Goal: Information Seeking & Learning: Learn about a topic

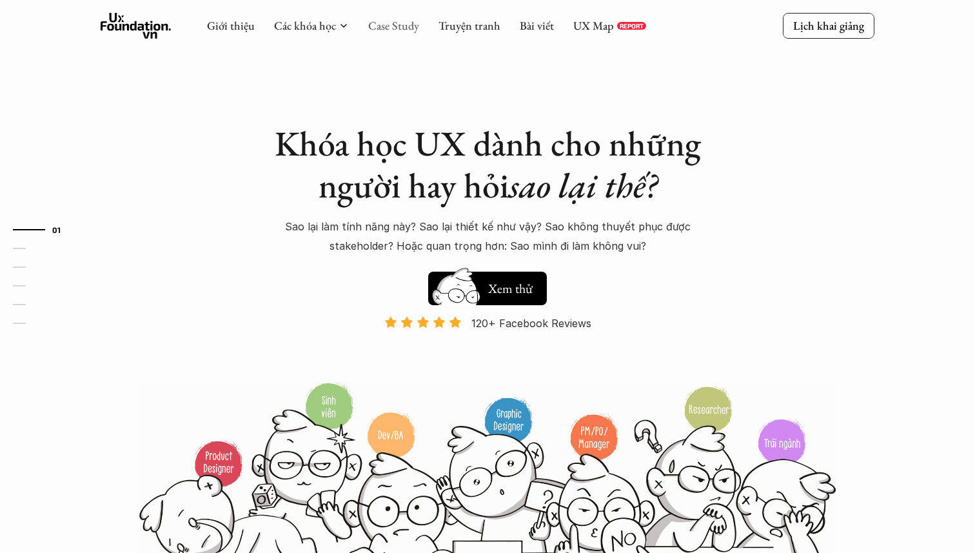
click at [397, 18] on link "Case Study" at bounding box center [393, 25] width 51 height 15
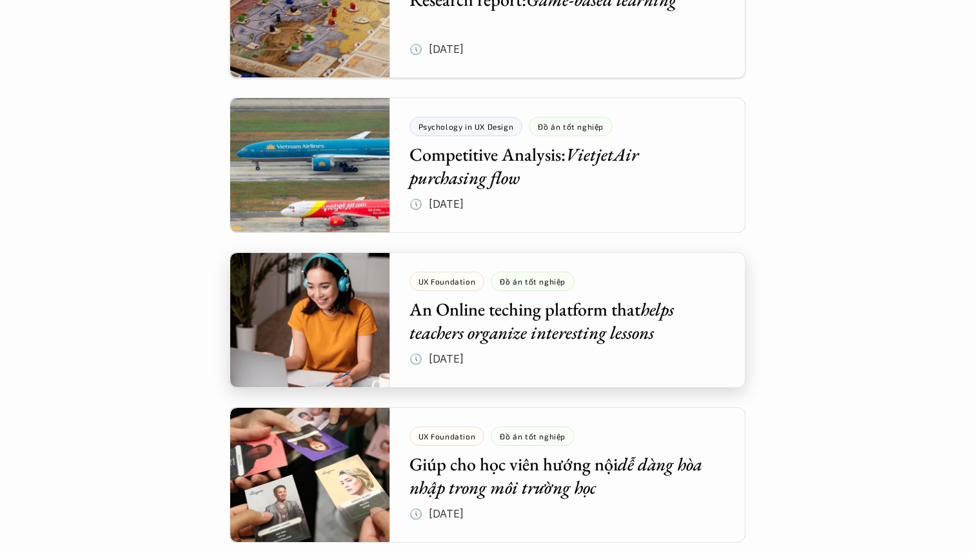
scroll to position [4591, 0]
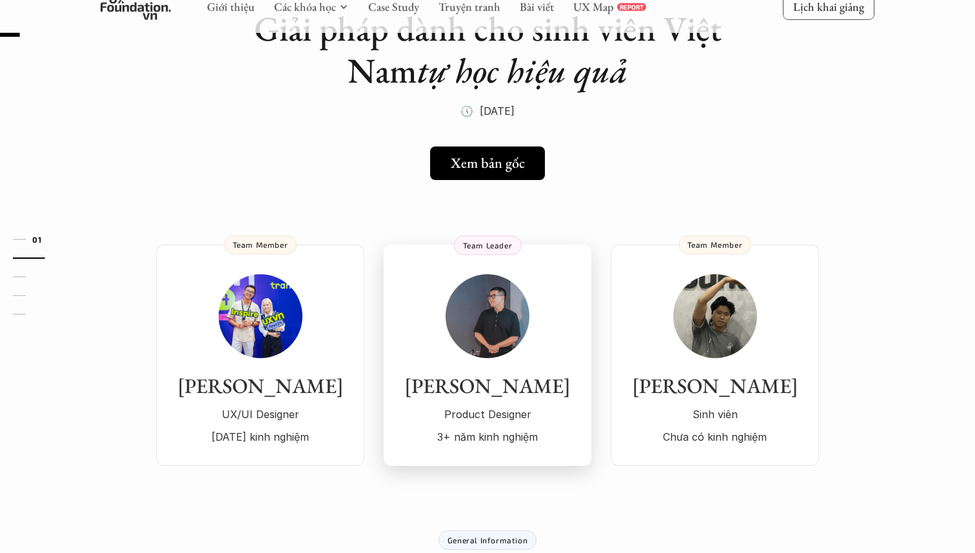
scroll to position [8, 0]
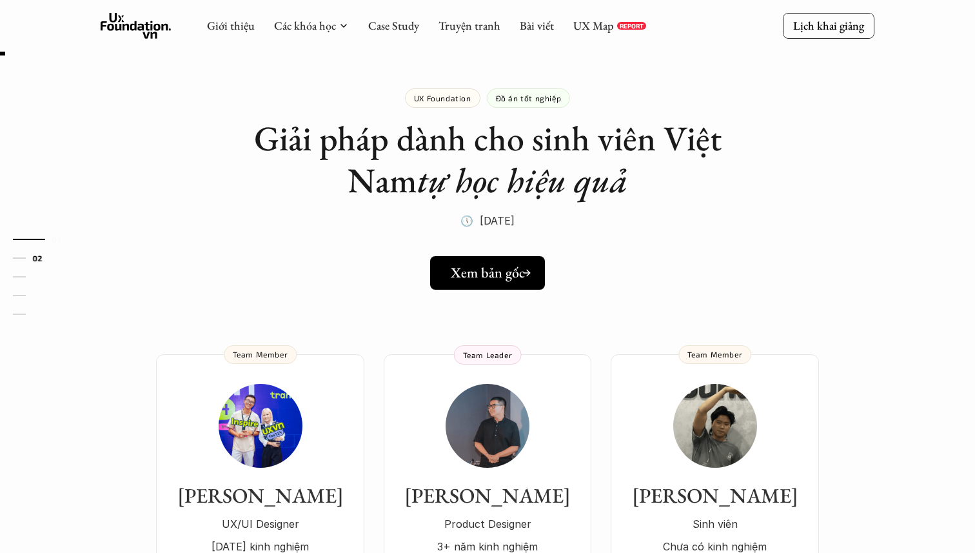
click at [499, 269] on h5 "Xem bản gốc" at bounding box center [488, 272] width 74 height 17
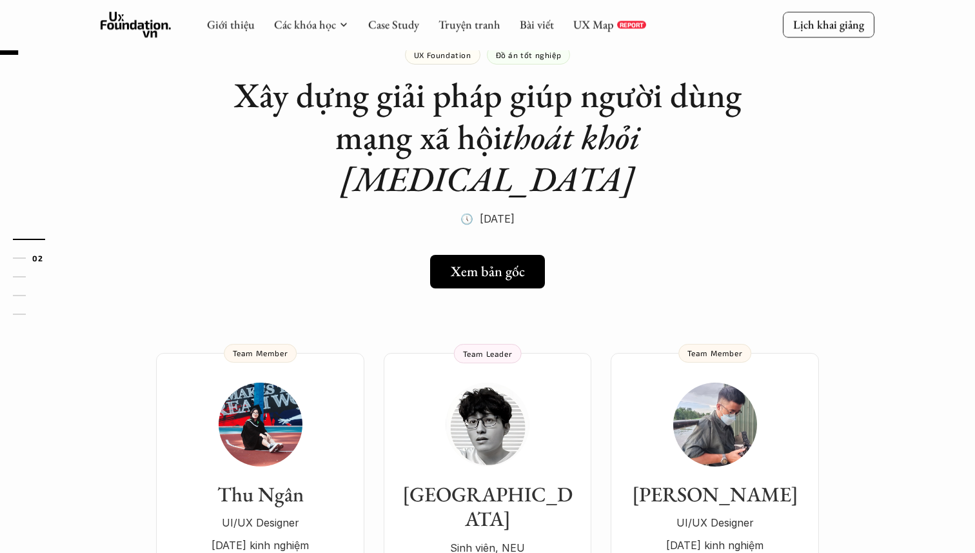
scroll to position [73, 0]
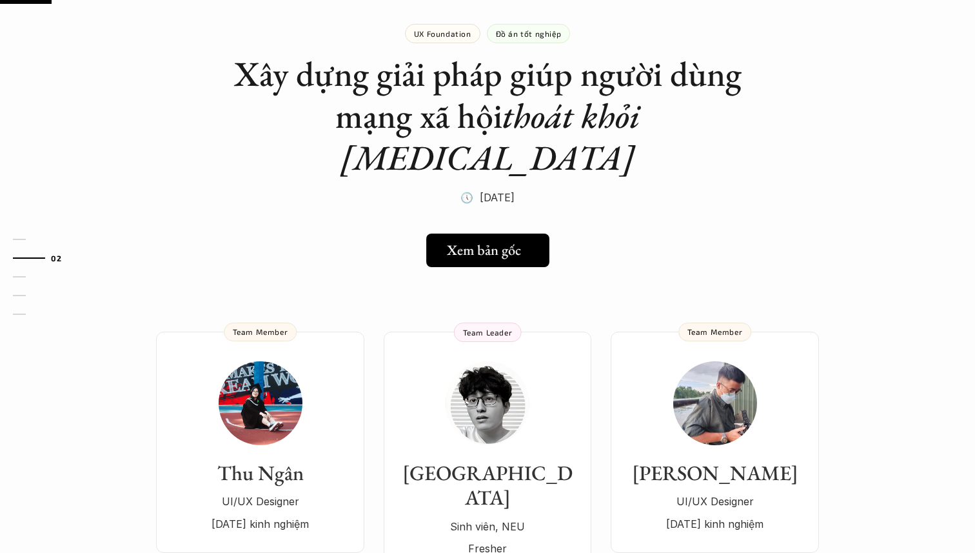
click at [492, 242] on h5 "Xem bản gốc" at bounding box center [484, 250] width 74 height 17
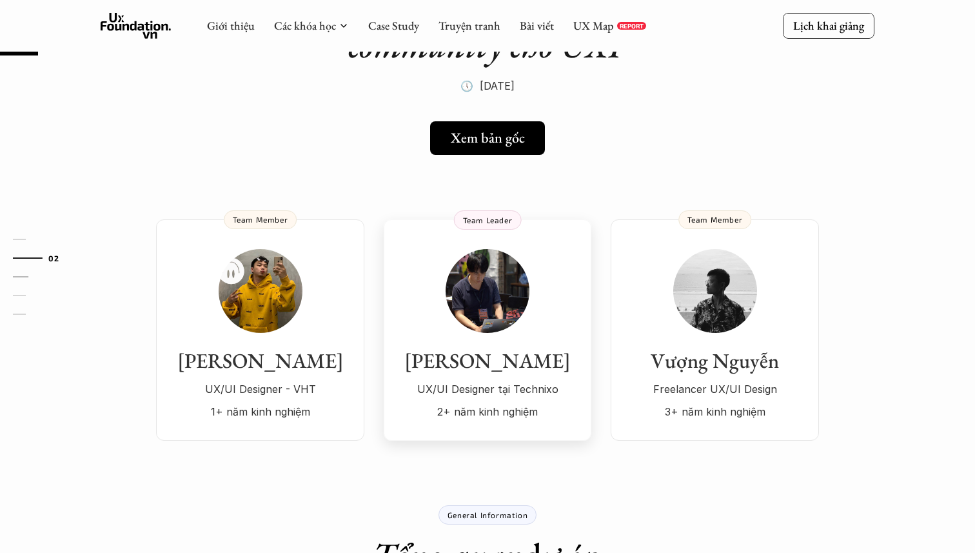
scroll to position [56, 0]
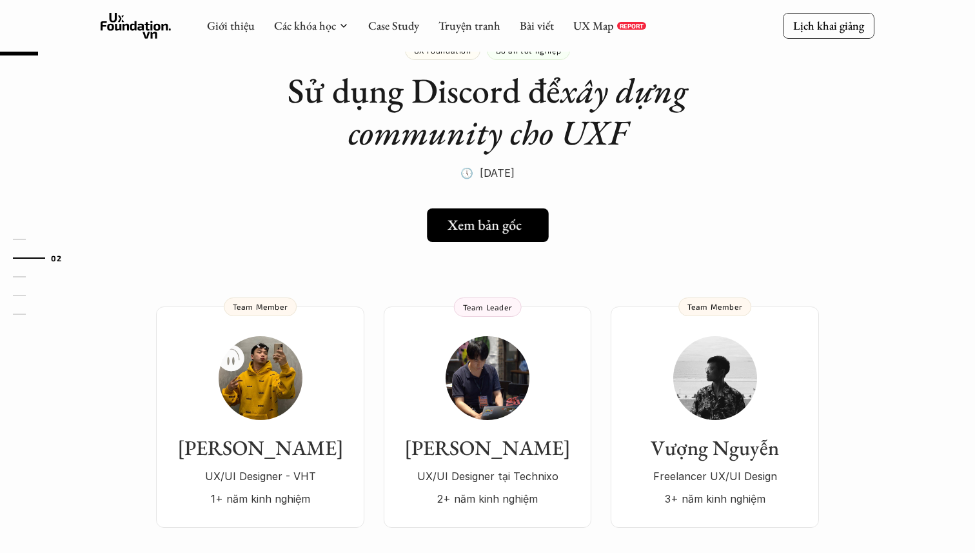
click at [497, 228] on h5 "Xem bản gốc" at bounding box center [485, 225] width 74 height 17
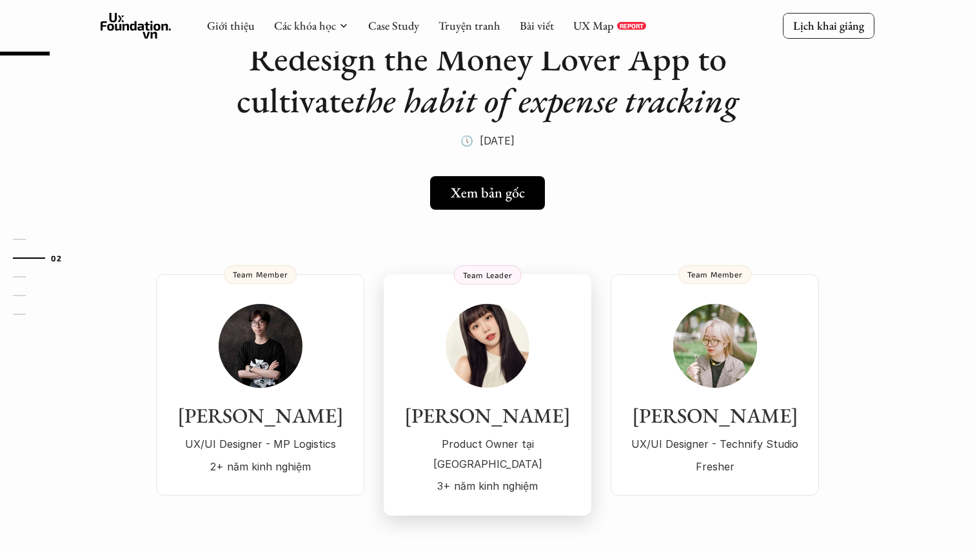
scroll to position [74, 0]
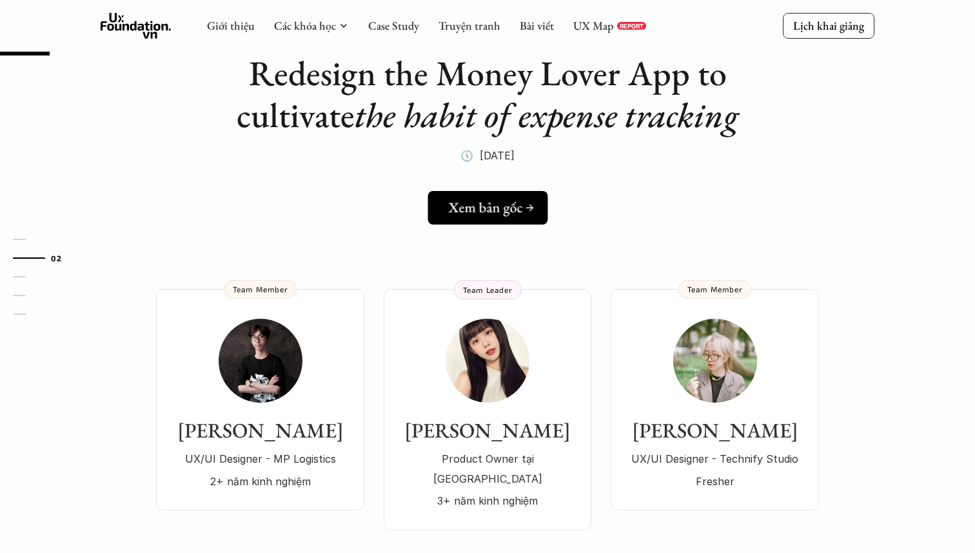
click at [467, 210] on h5 "Xem bản gốc" at bounding box center [485, 207] width 74 height 17
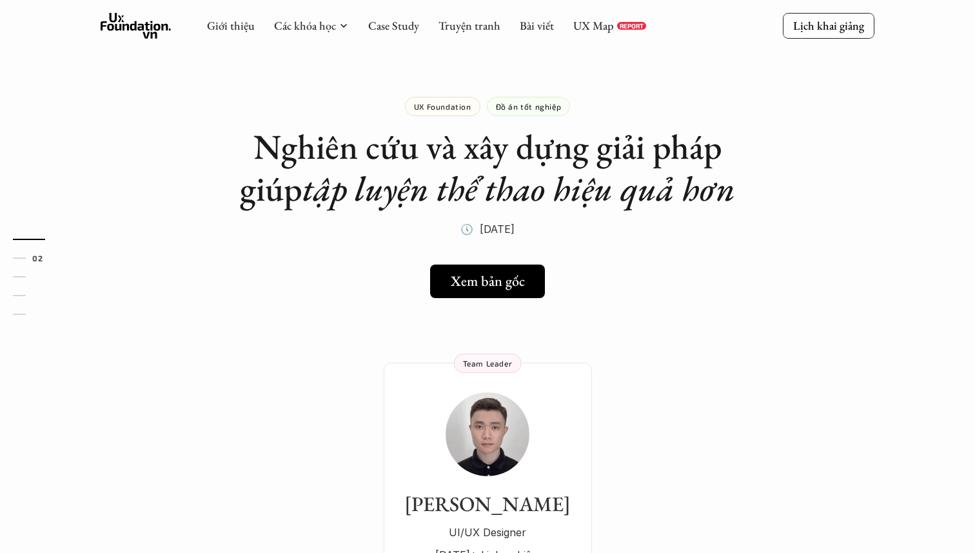
click at [481, 279] on h5 "Xem bản gốc" at bounding box center [485, 281] width 74 height 17
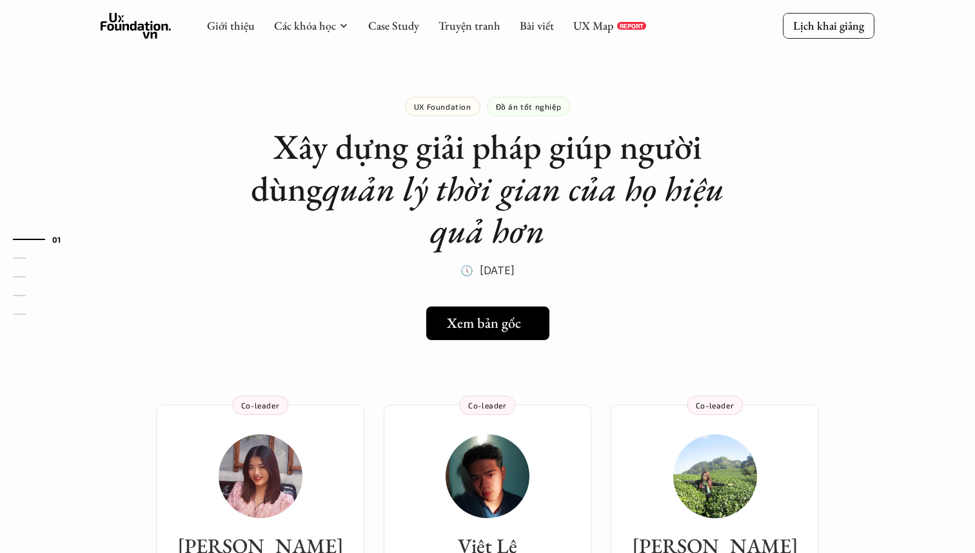
click at [484, 328] on h5 "Xem bản gốc" at bounding box center [483, 323] width 74 height 17
